Goal: Information Seeking & Learning: Learn about a topic

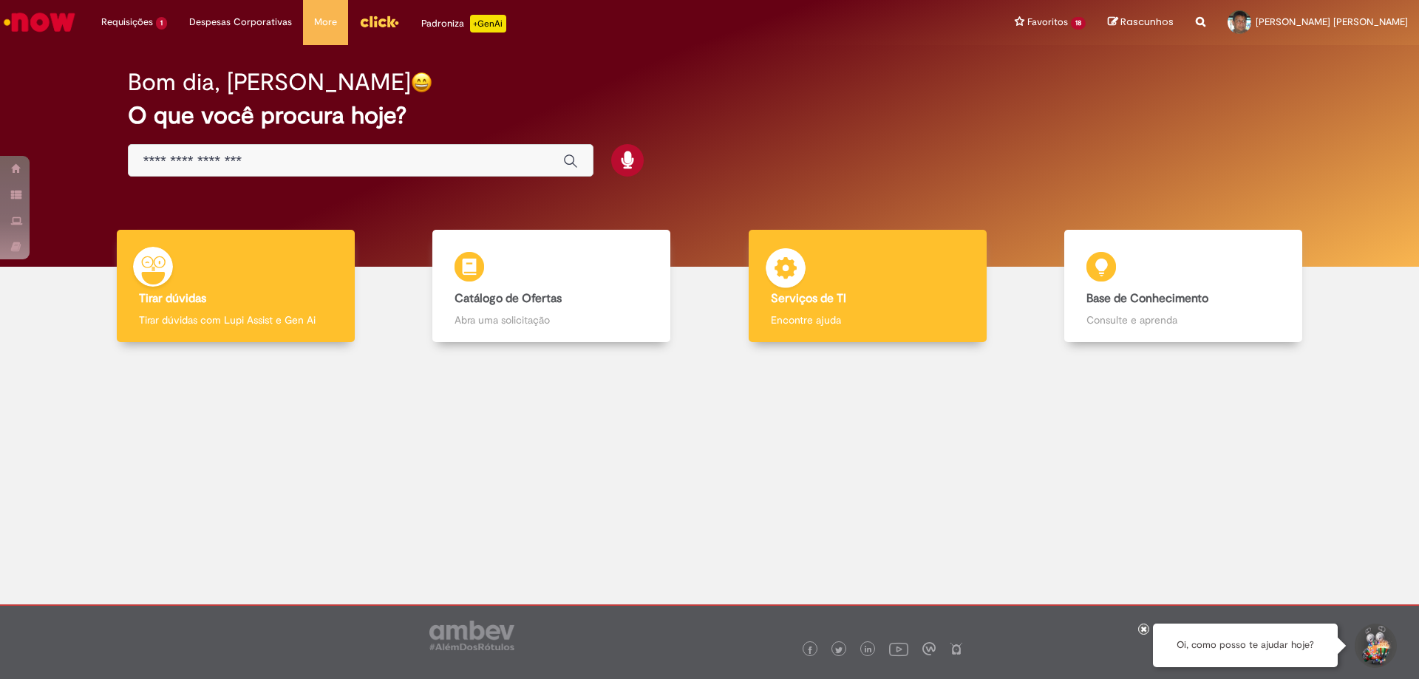
click at [781, 296] on b "Serviços de TI" at bounding box center [808, 298] width 75 height 15
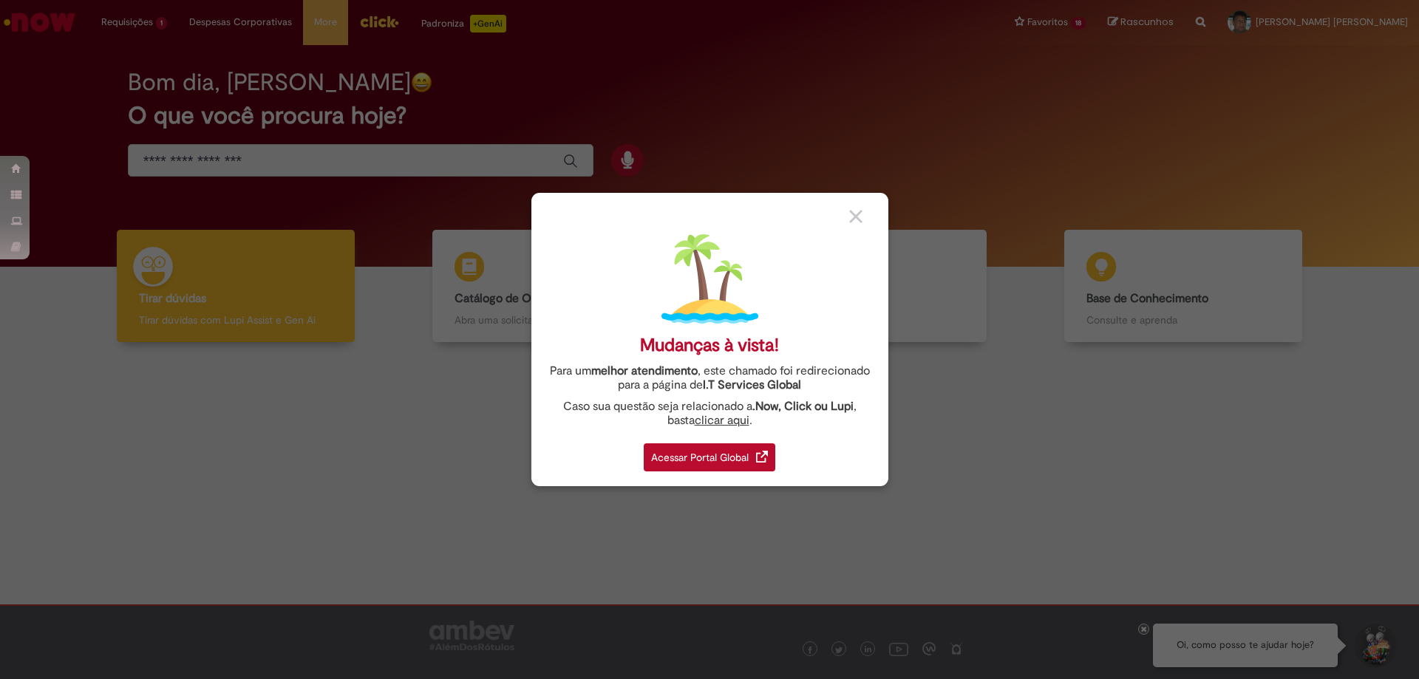
click at [855, 218] on img at bounding box center [855, 216] width 13 height 13
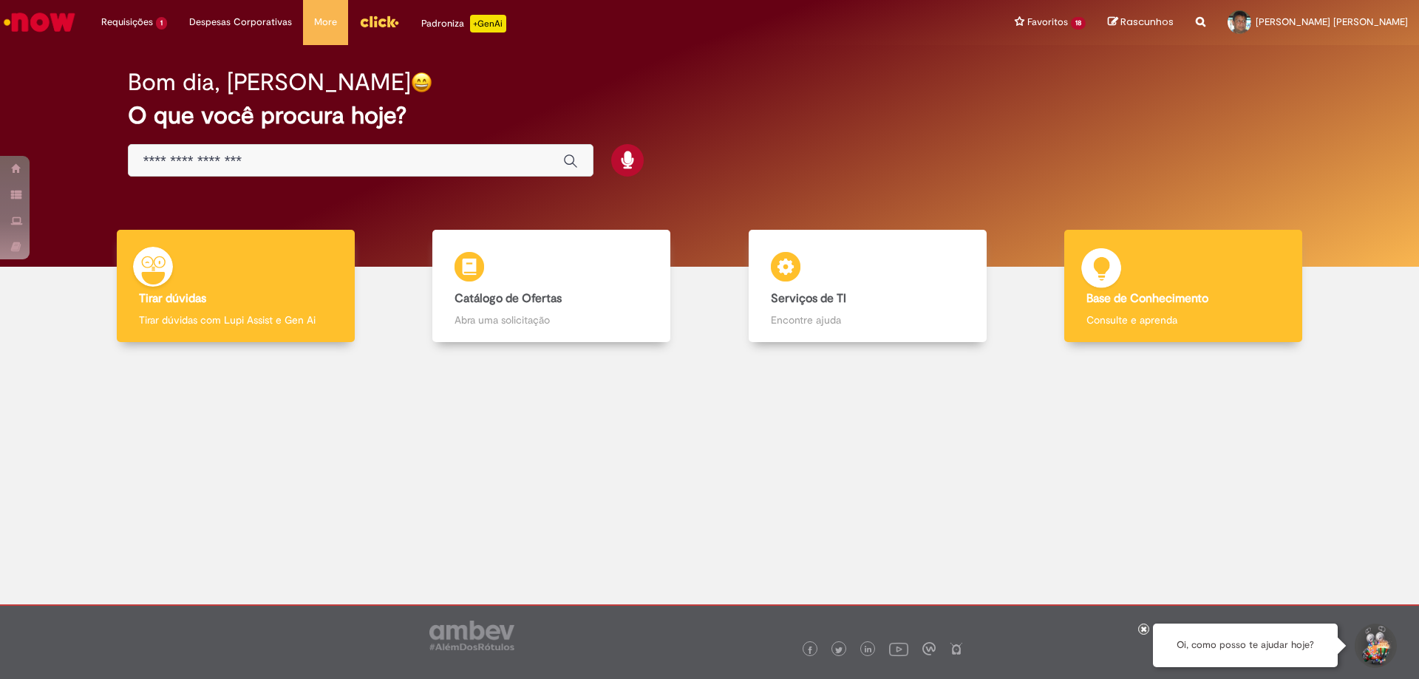
click at [1119, 319] on p "Consulte e aprenda" at bounding box center [1184, 320] width 194 height 15
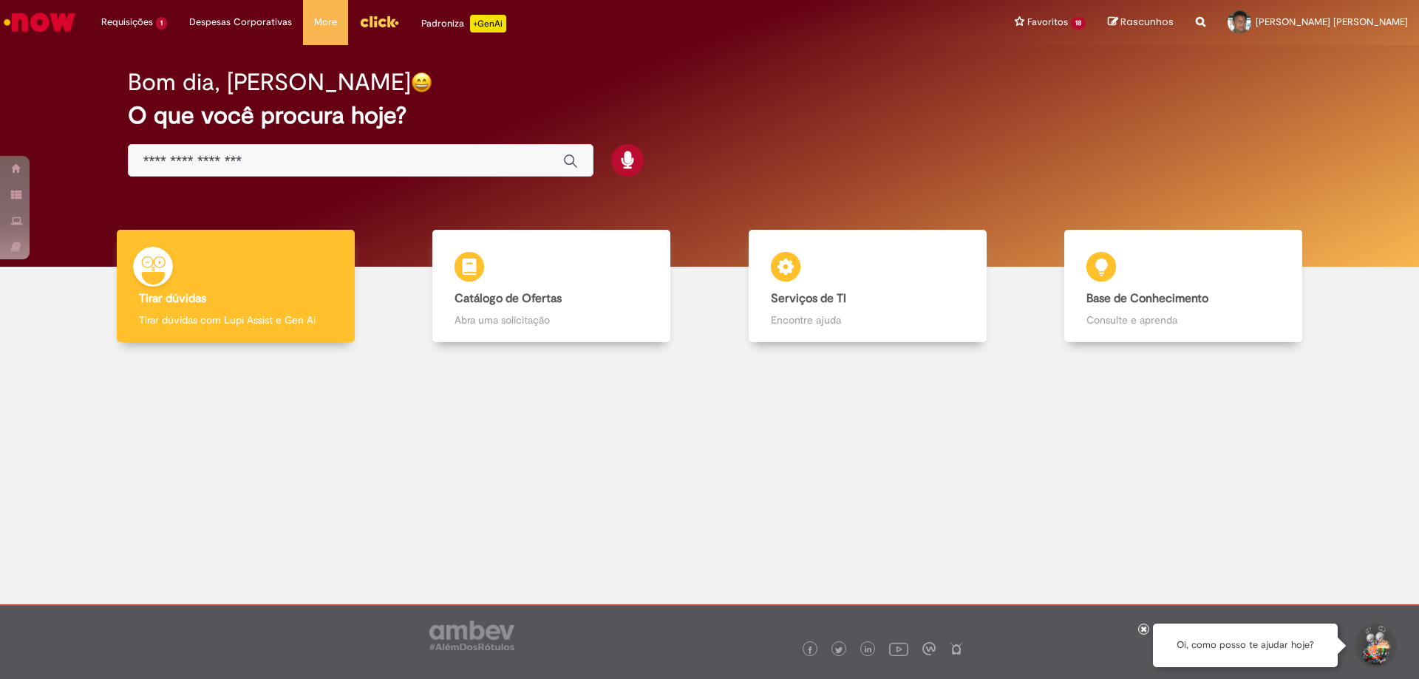
click at [378, 17] on img "Menu Cabeçalho" at bounding box center [379, 21] width 40 height 22
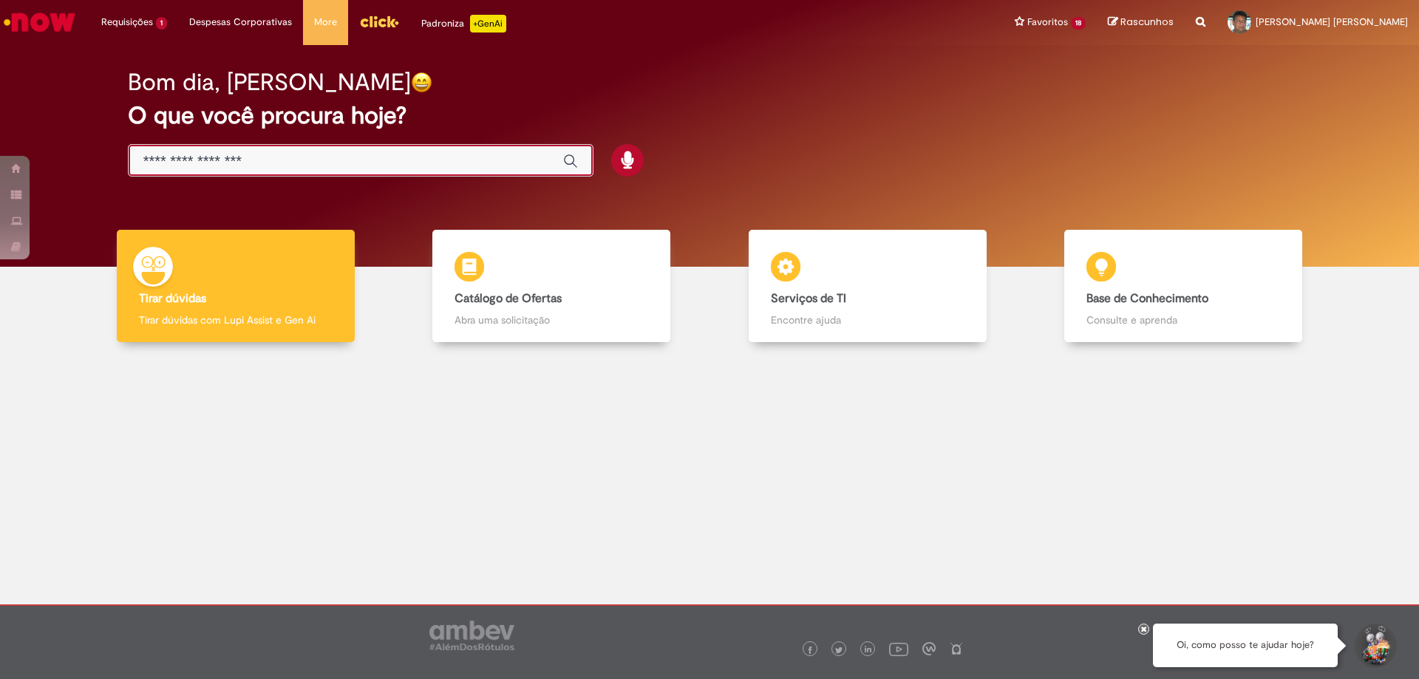
click at [225, 162] on input "Basta digitar aqui" at bounding box center [345, 161] width 405 height 17
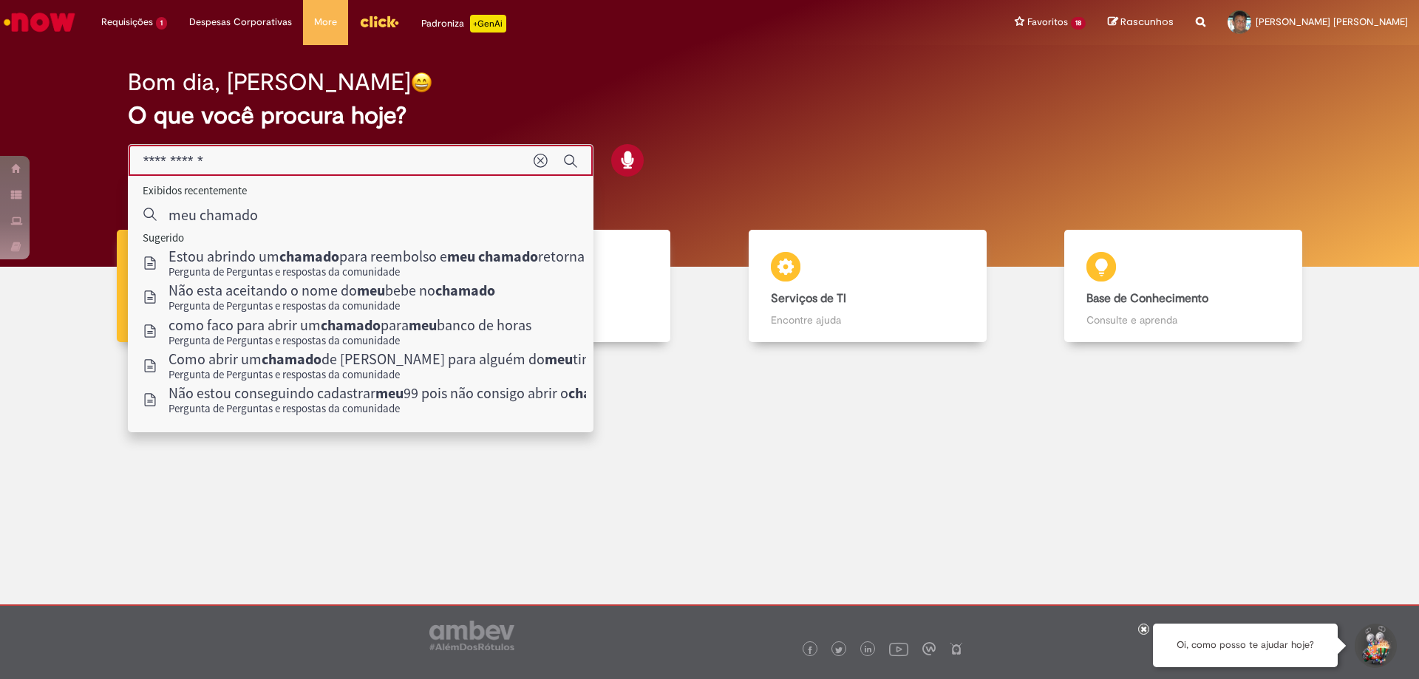
type input "**********"
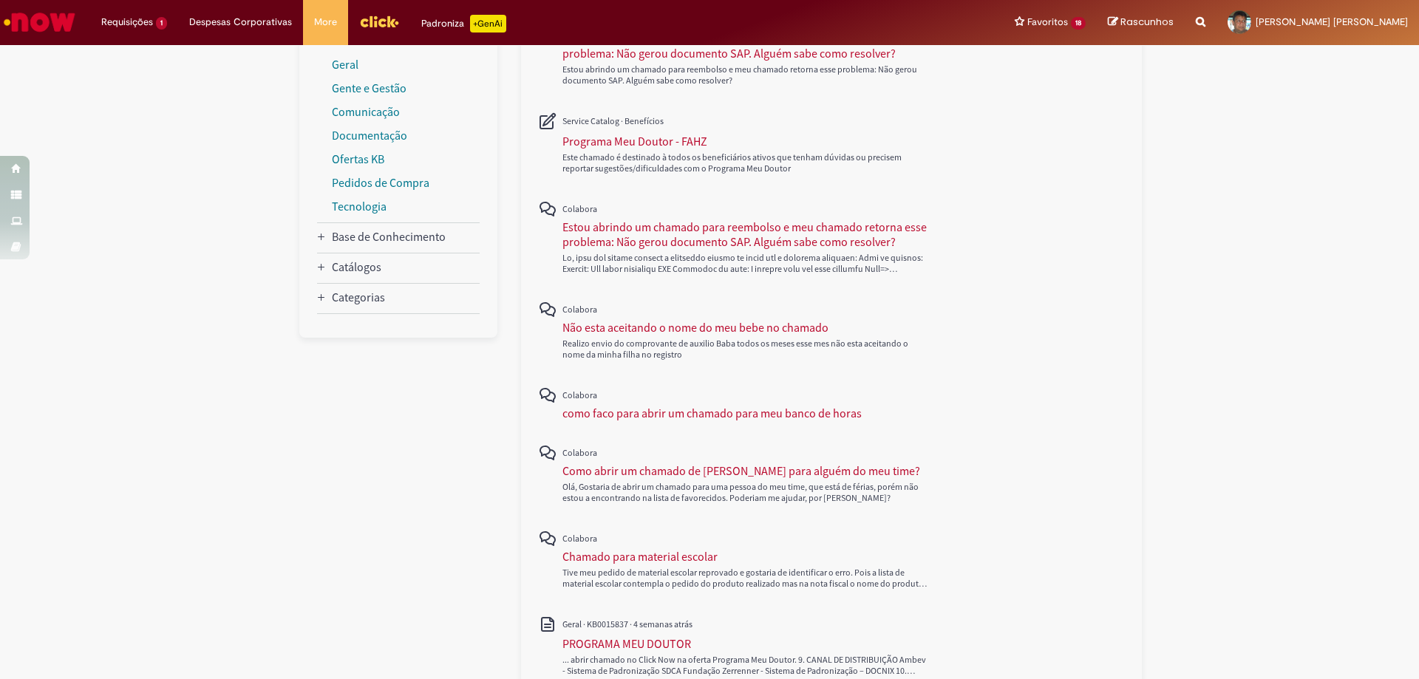
scroll to position [281, 0]
